Goal: Information Seeking & Learning: Find specific fact

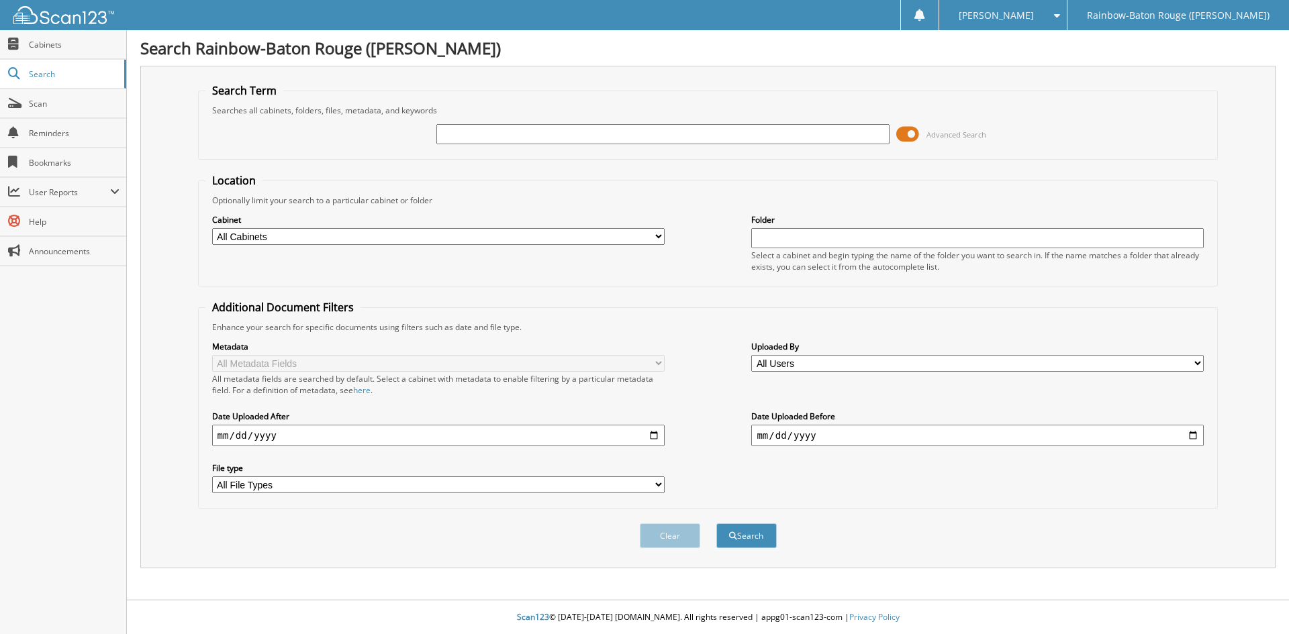
click at [457, 133] on input "text" at bounding box center [662, 134] width 453 height 20
type input "[PERSON_NAME]"
click at [716, 524] on button "Search" at bounding box center [746, 536] width 60 height 25
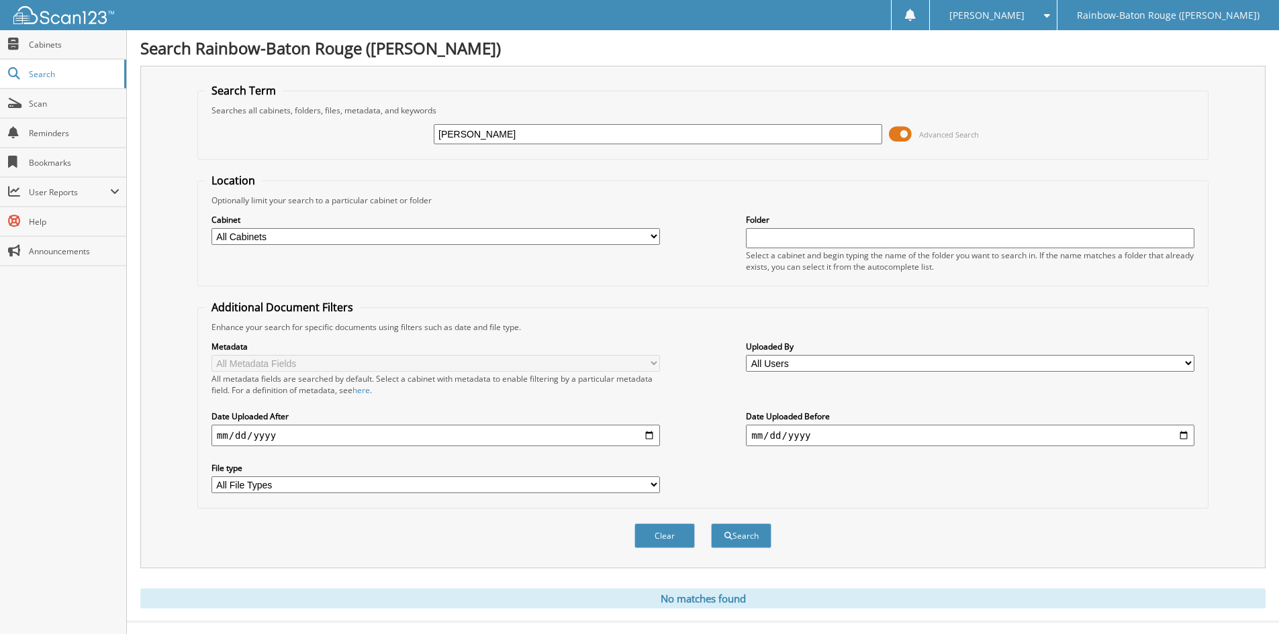
click at [484, 132] on input "[PERSON_NAME]" at bounding box center [658, 134] width 449 height 20
click at [518, 130] on input "[PERSON_NAME]" at bounding box center [658, 134] width 449 height 20
type input "[PERSON_NAME]"
click at [711, 524] on button "Search" at bounding box center [741, 536] width 60 height 25
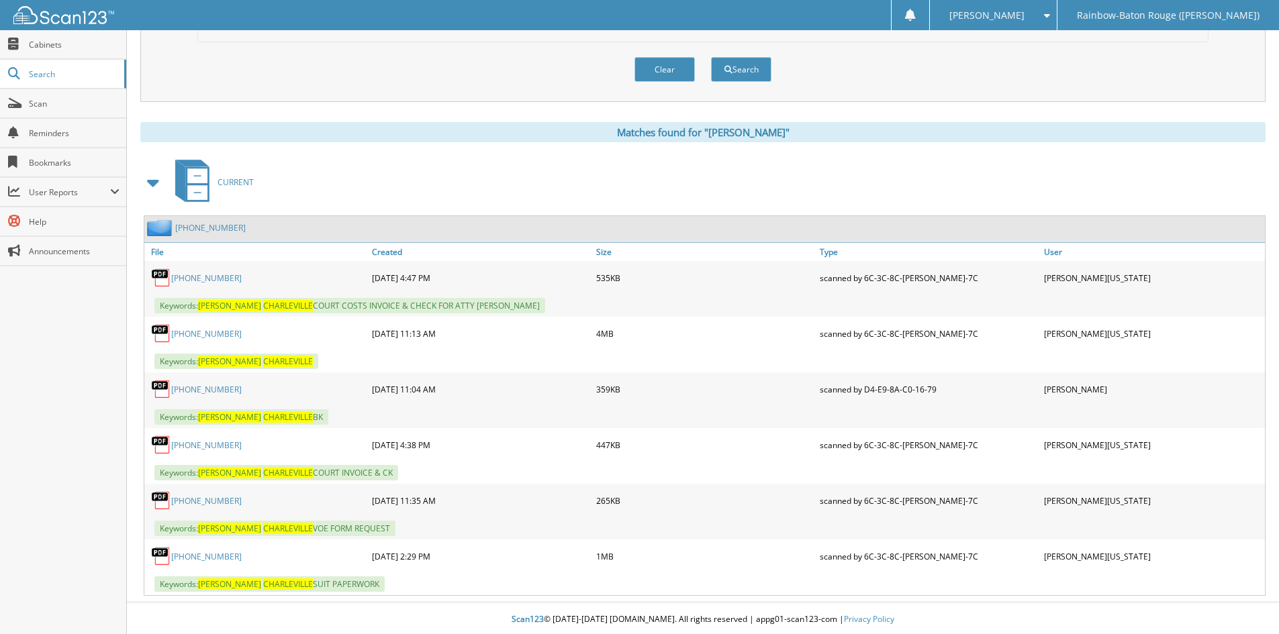
scroll to position [469, 0]
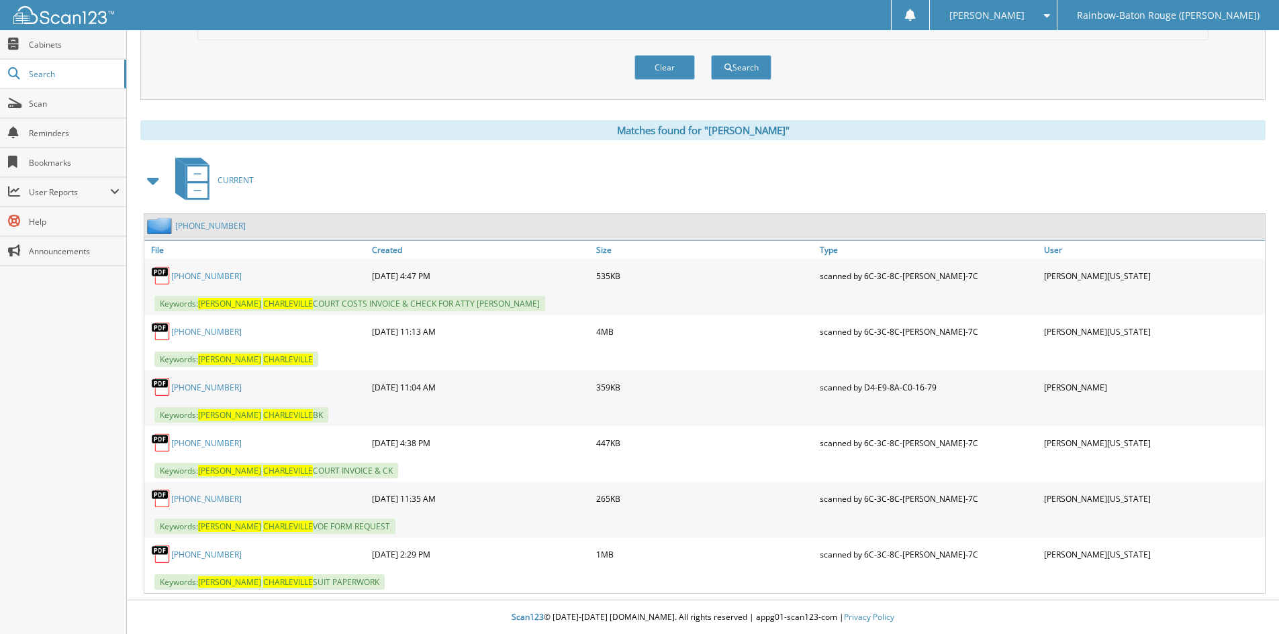
click at [185, 332] on link "25-148128-1" at bounding box center [206, 331] width 70 height 11
